Goal: Navigation & Orientation: Find specific page/section

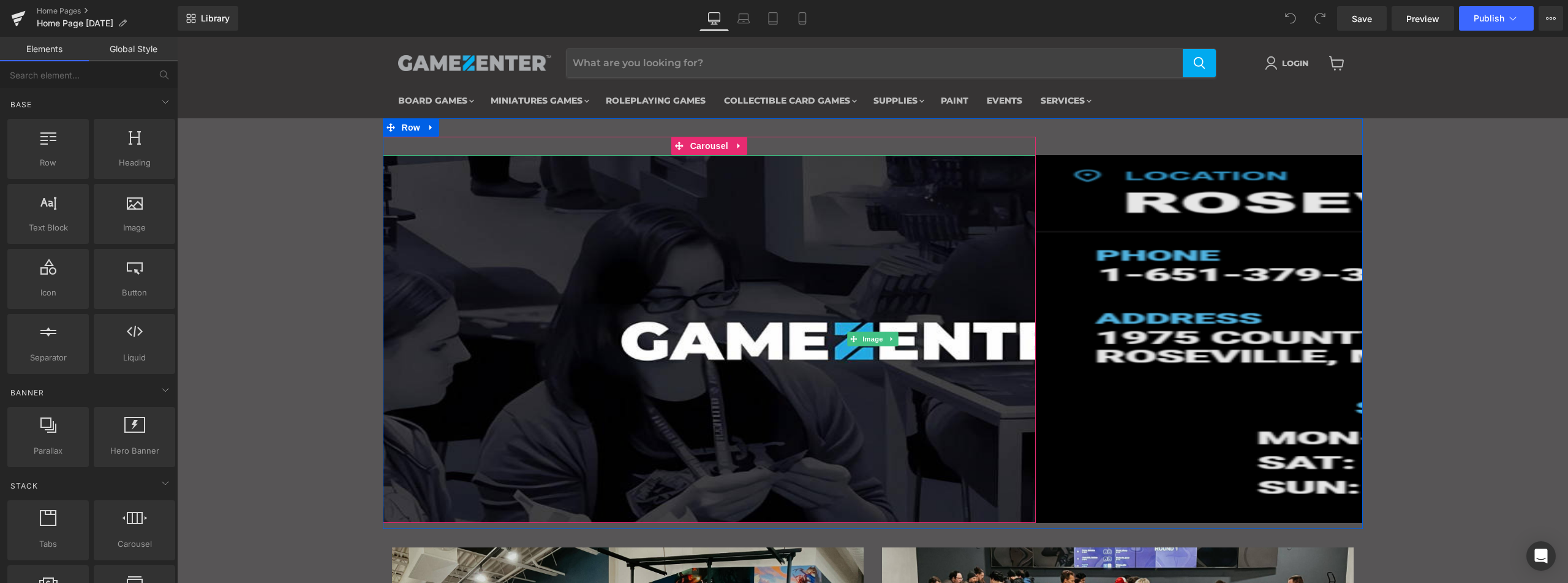
click at [1036, 337] on div "Image Image ‹ › [GEOGRAPHIC_DATA]" at bounding box center [1199, 329] width 327 height 386
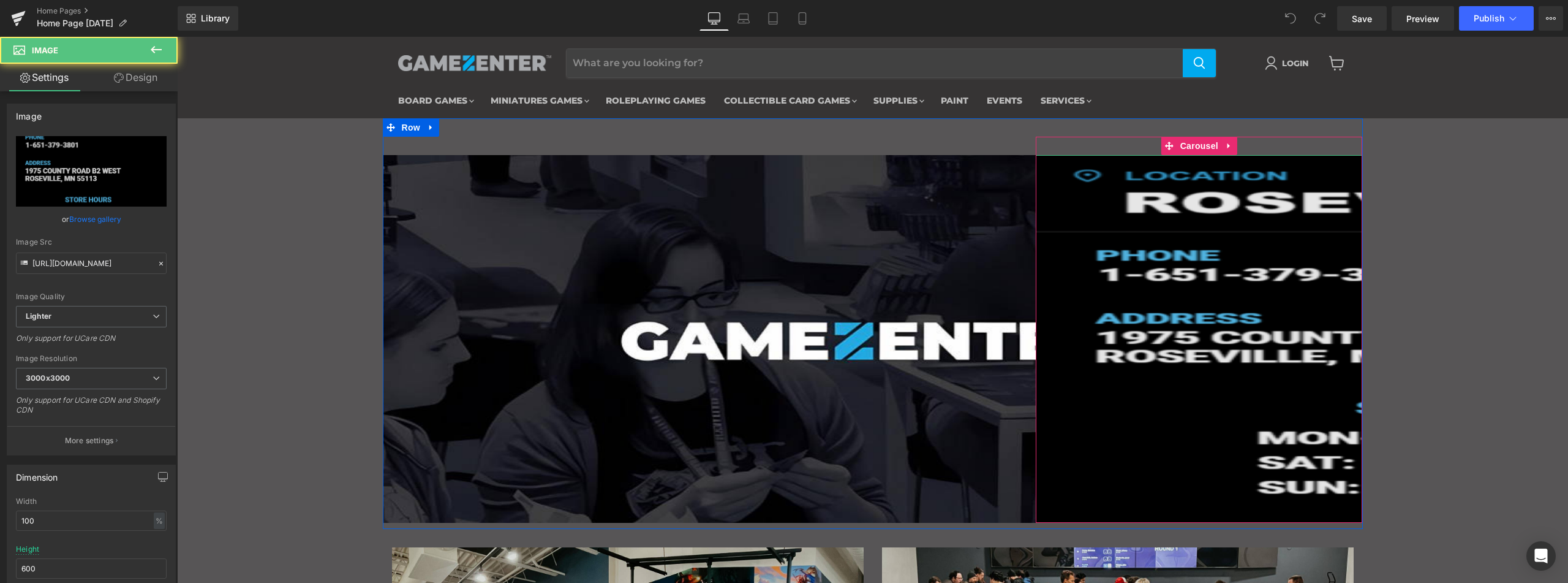
click at [1230, 342] on img "Main content" at bounding box center [1525, 339] width 980 height 368
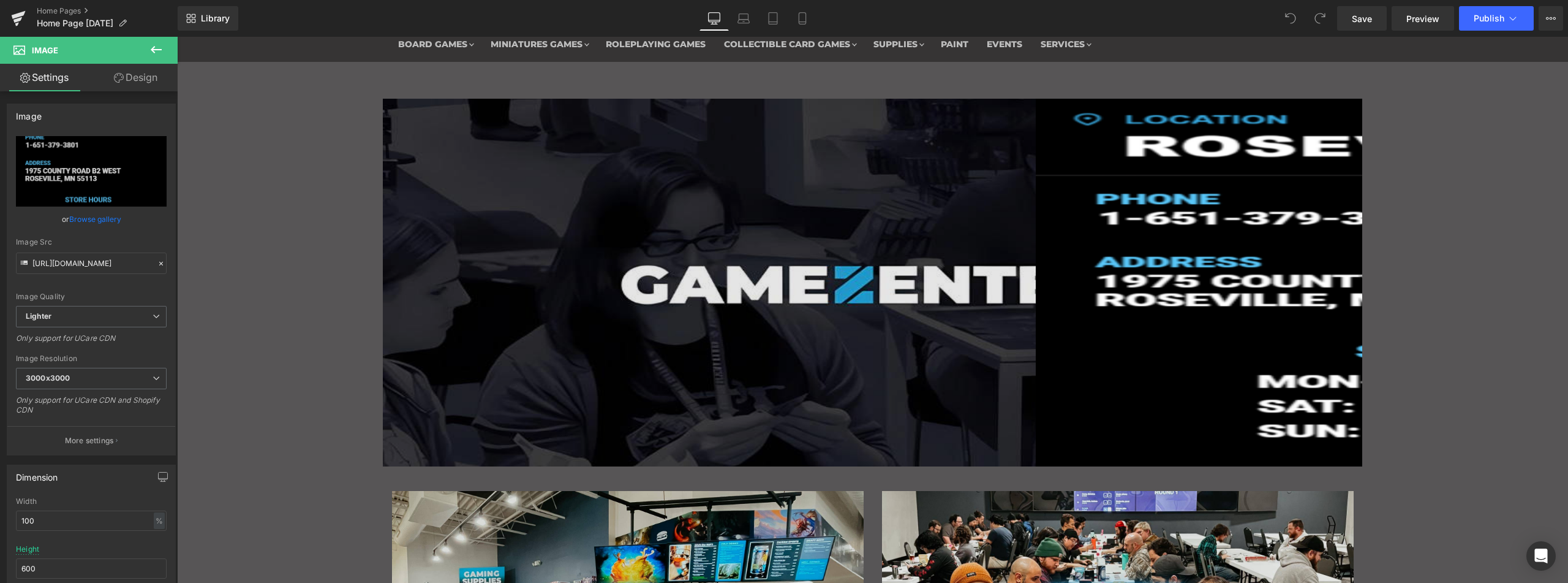
scroll to position [62, 0]
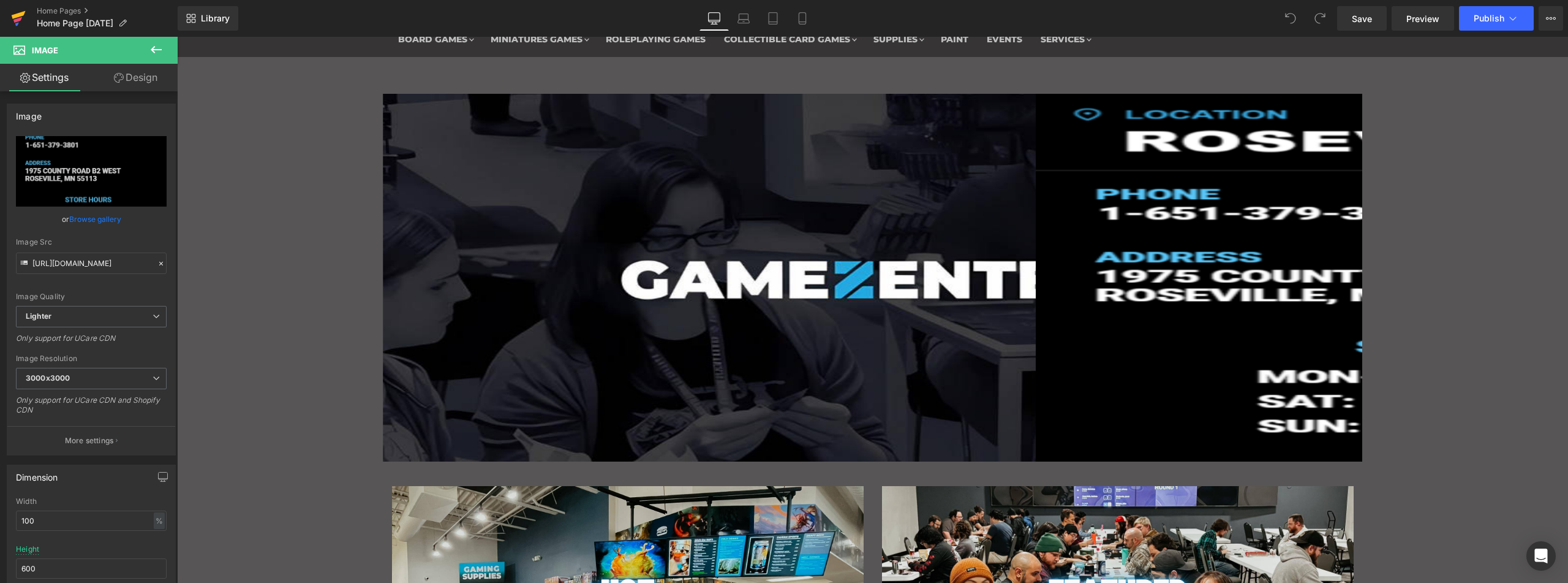
click at [25, 15] on icon at bounding box center [18, 18] width 15 height 31
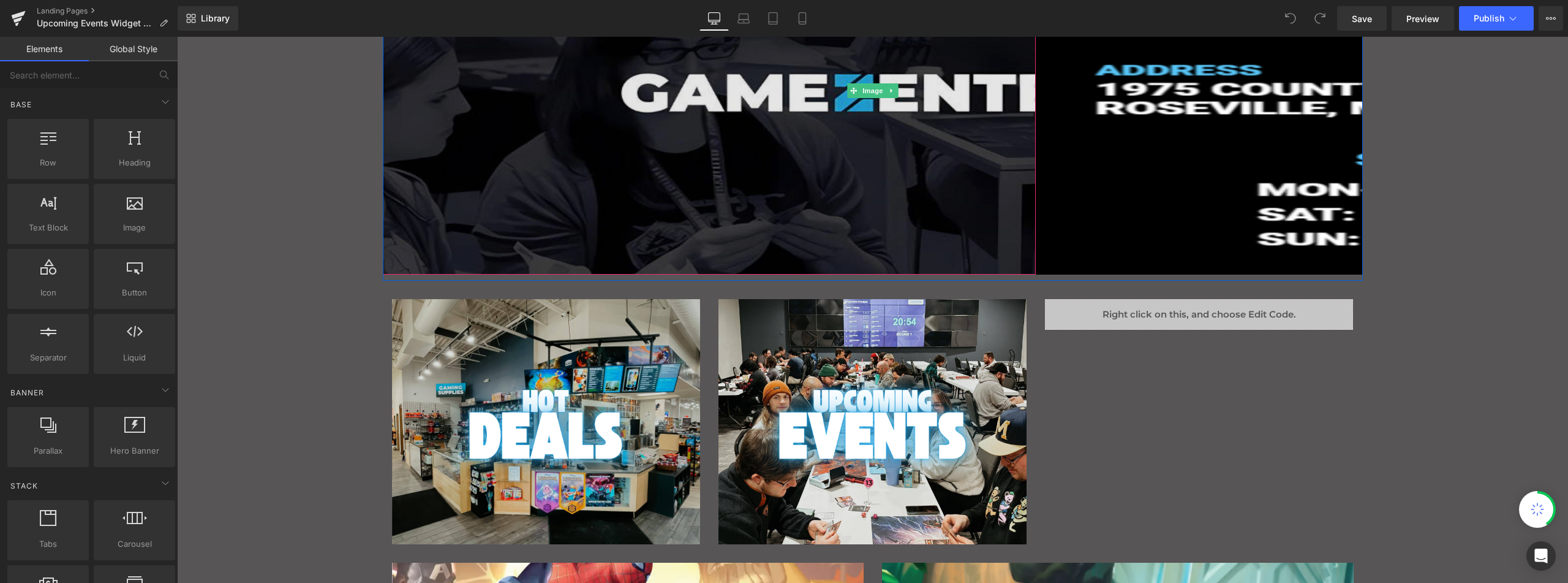
scroll to position [204, 0]
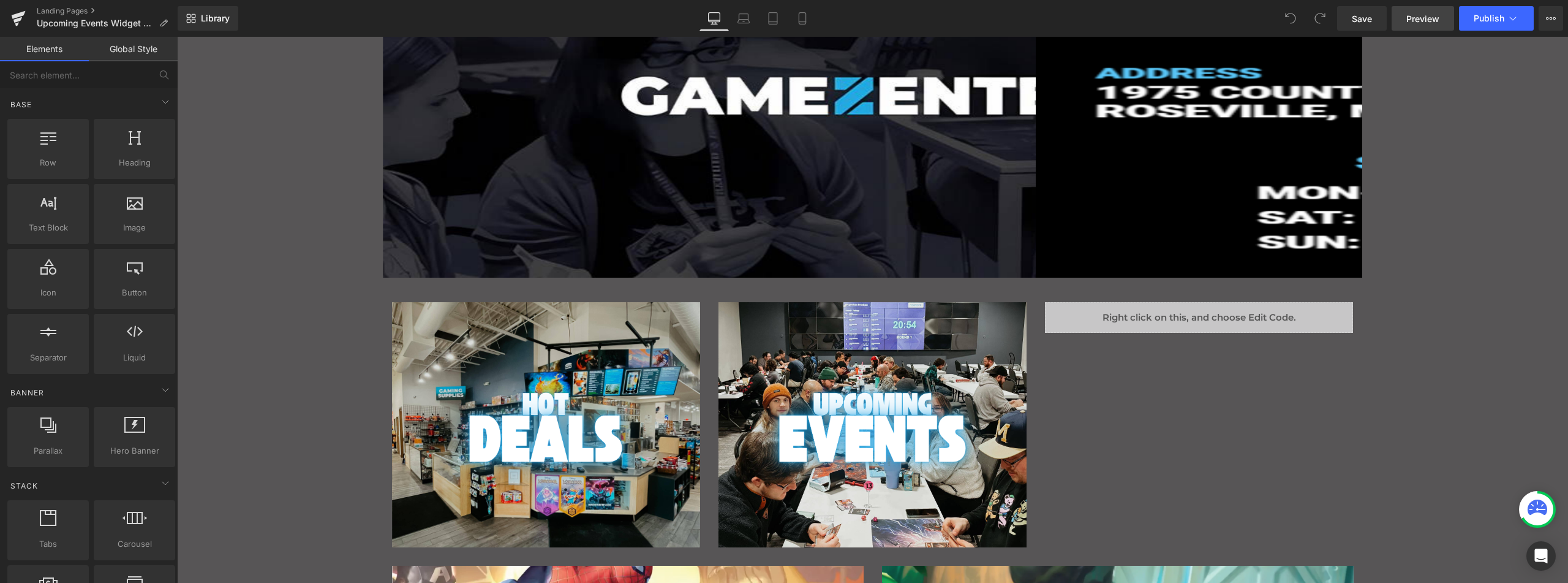
click at [1439, 21] on span "Preview" at bounding box center [1423, 19] width 33 height 13
click at [15, 21] on icon at bounding box center [17, 20] width 9 height 6
